Goal: Information Seeking & Learning: Understand process/instructions

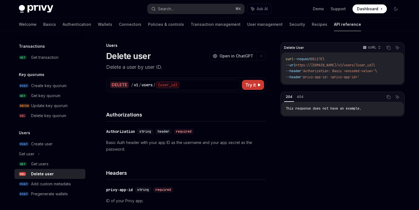
click at [334, 57] on code "curl --request DELETE \ --url https://[DOMAIN_NAME]/v1/users/{user_id} \ --head…" at bounding box center [343, 68] width 114 height 24
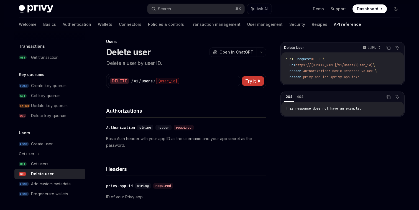
click at [322, 60] on span "DELETE" at bounding box center [317, 59] width 12 height 4
copy span "DELETE"
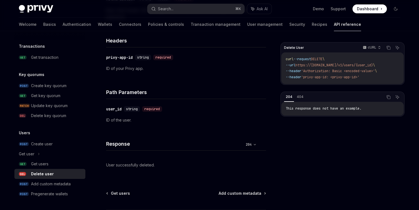
scroll to position [132, 0]
click at [253, 144] on select "*** ***" at bounding box center [250, 144] width 15 height 6
click at [119, 144] on h4 "Response" at bounding box center [174, 143] width 137 height 7
click at [119, 145] on h4 "Response" at bounding box center [174, 143] width 137 height 7
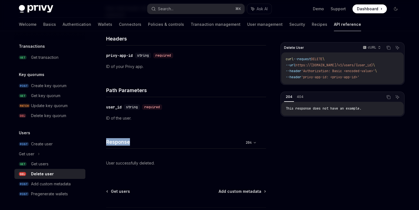
scroll to position [134, 0]
click at [317, 109] on span "This response does not have an example." at bounding box center [324, 108] width 76 height 4
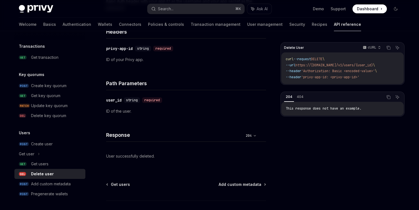
scroll to position [145, 0]
